Goal: Transaction & Acquisition: Purchase product/service

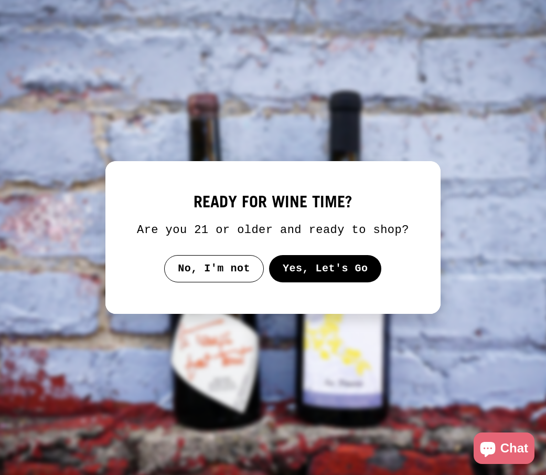
click at [346, 278] on button "Yes, Let's Go" at bounding box center [325, 268] width 113 height 27
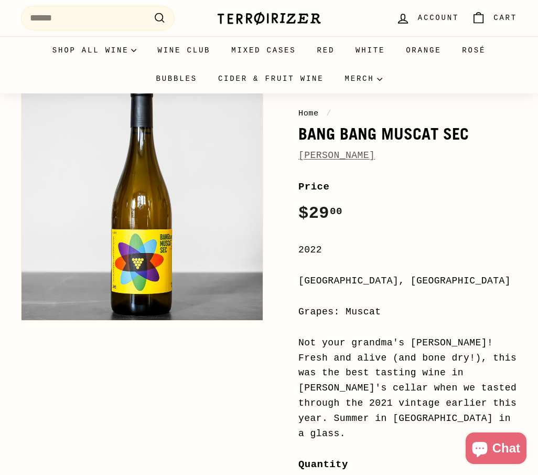
scroll to position [68, 0]
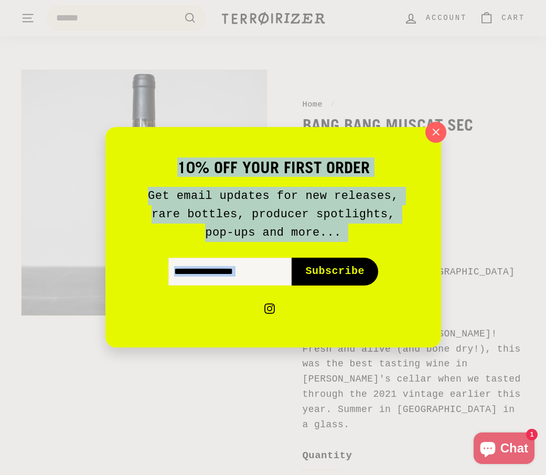
drag, startPoint x: 326, startPoint y: 337, endPoint x: 465, endPoint y: 364, distance: 141.5
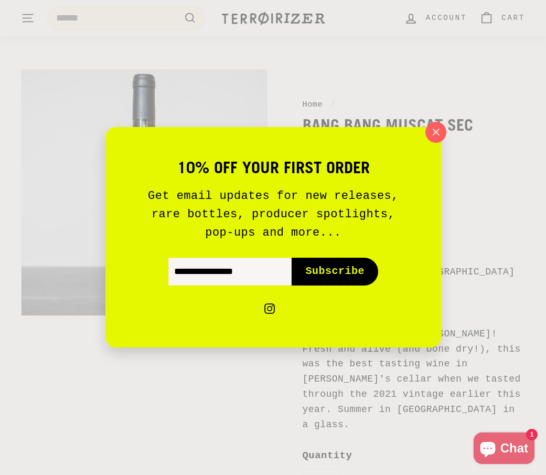
click at [465, 364] on div "10% off your first order Get email updates for new releases, rare bottles, prod…" at bounding box center [273, 237] width 546 height 475
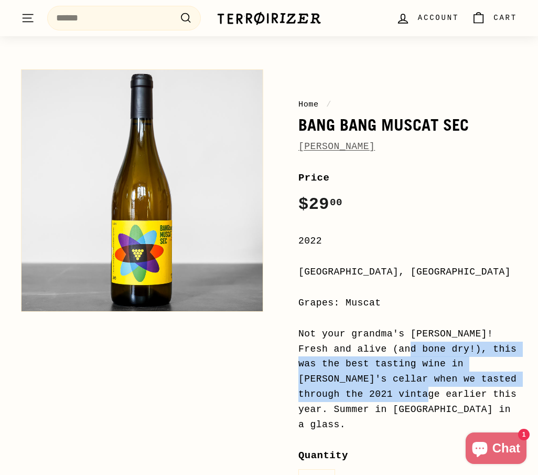
drag, startPoint x: 473, startPoint y: 336, endPoint x: 526, endPoint y: 381, distance: 69.6
click at [526, 381] on div "Home / Bang Bang Muscat Sec [PERSON_NAME] Home / Bang Bang Muscat Sec [PERSON_N…" at bounding box center [269, 424] width 538 height 720
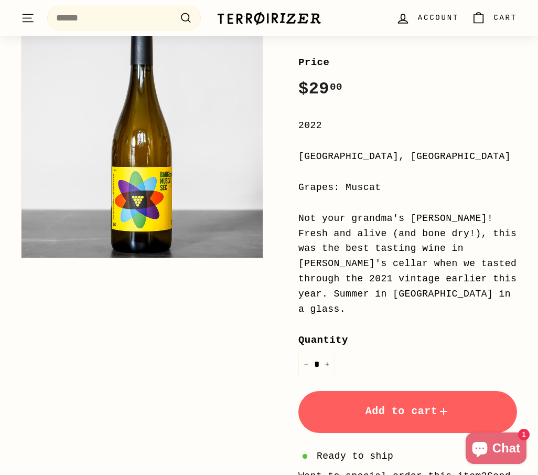
scroll to position [175, 0]
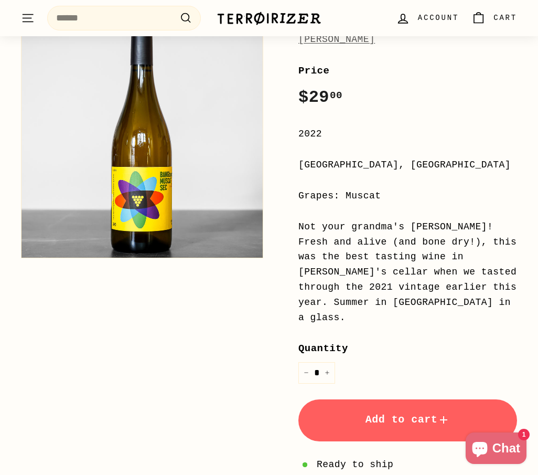
drag, startPoint x: 312, startPoint y: 177, endPoint x: 467, endPoint y: 192, distance: 156.0
click at [467, 192] on div "Price Regular price $29 00 $29.00 / 2022 [GEOGRAPHIC_DATA], [GEOGRAPHIC_DATA] G…" at bounding box center [408, 362] width 219 height 598
click at [467, 192] on div "Grapes: Muscat" at bounding box center [408, 195] width 219 height 15
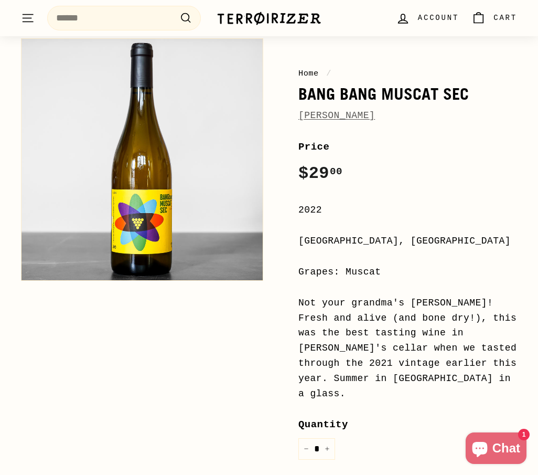
scroll to position [0, 0]
